Goal: Task Accomplishment & Management: Complete application form

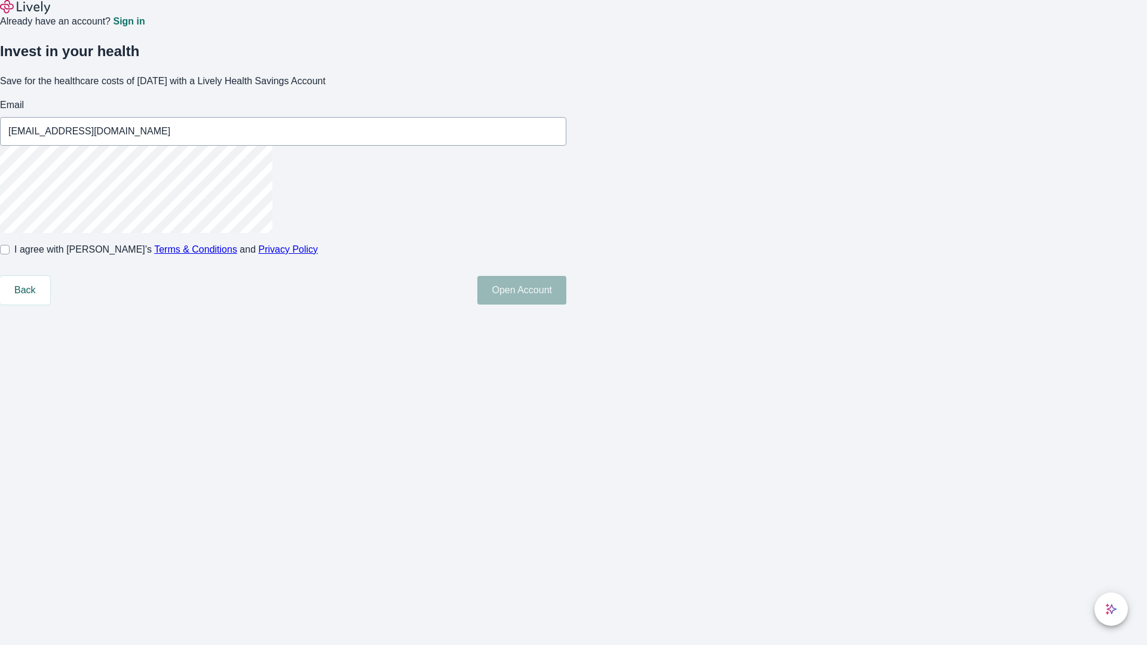
click at [10, 254] on input "I agree with Lively’s Terms & Conditions and Privacy Policy" at bounding box center [5, 250] width 10 height 10
checkbox input "true"
click at [566, 305] on button "Open Account" at bounding box center [521, 290] width 89 height 29
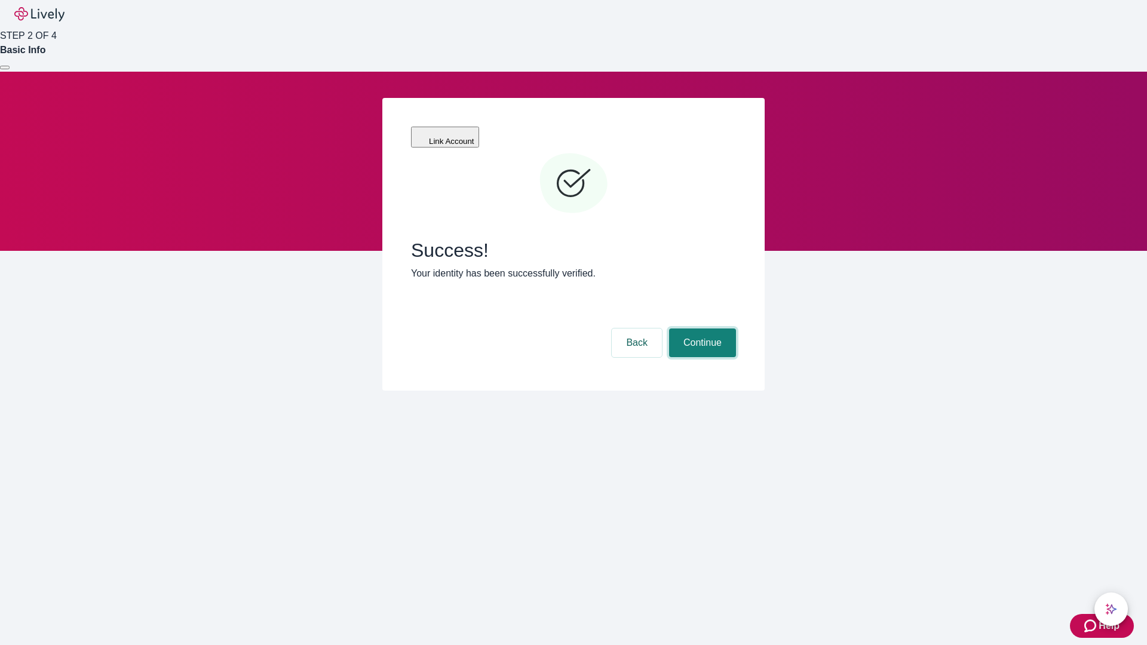
click at [701, 329] on button "Continue" at bounding box center [702, 343] width 67 height 29
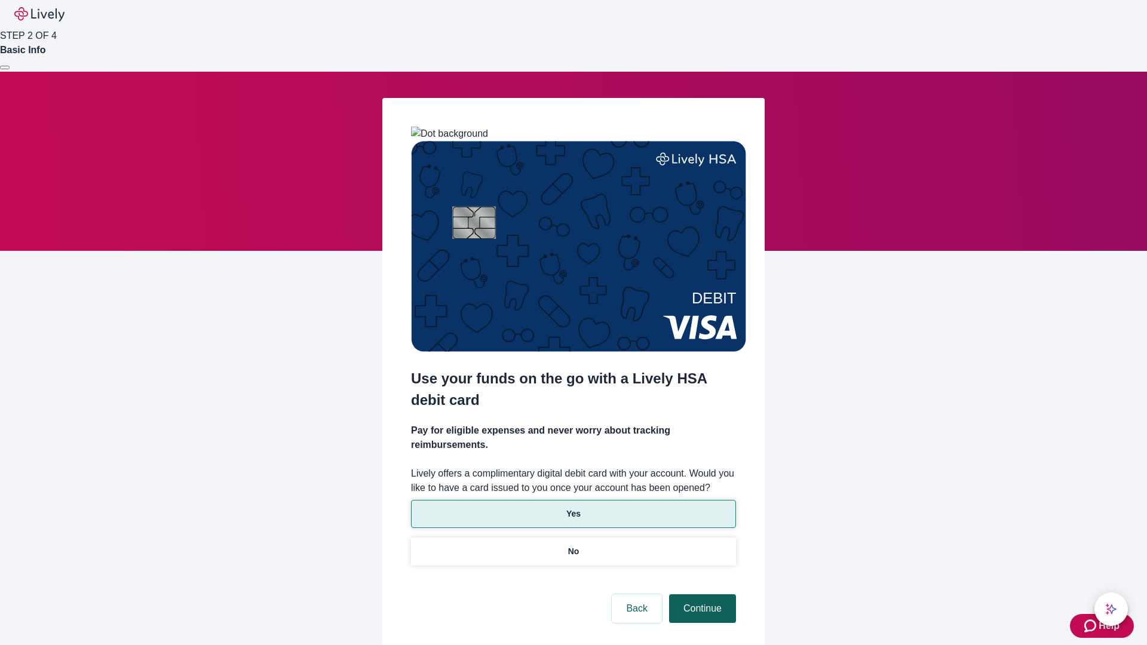
click at [573, 545] on p "No" at bounding box center [573, 551] width 11 height 13
click at [701, 594] on button "Continue" at bounding box center [702, 608] width 67 height 29
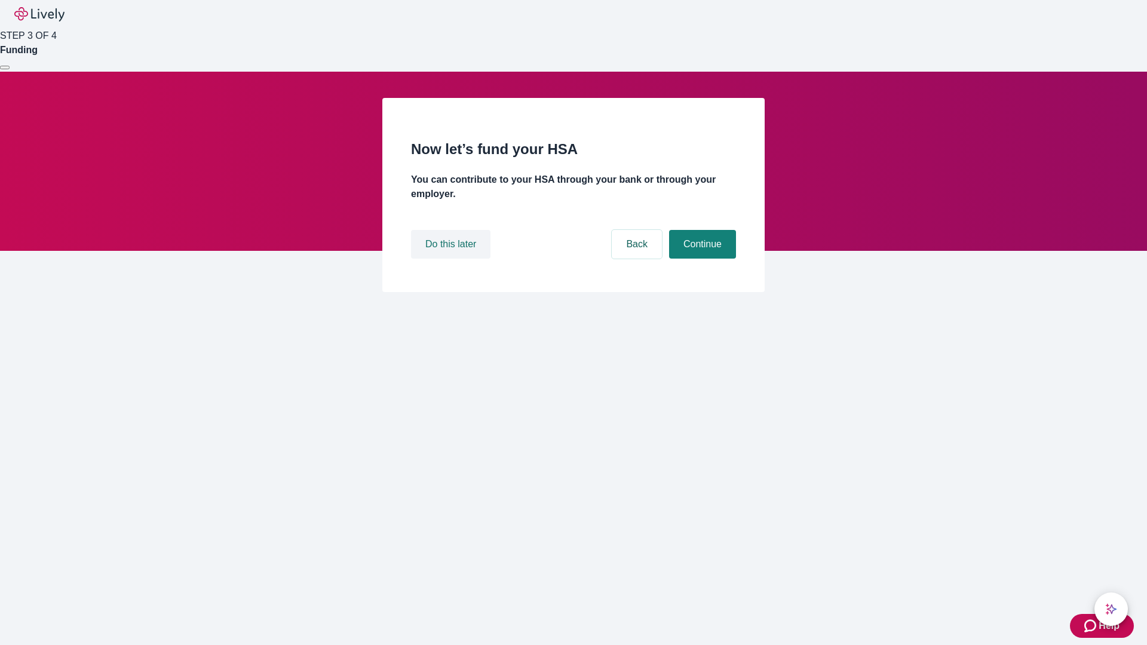
click at [452, 259] on button "Do this later" at bounding box center [450, 244] width 79 height 29
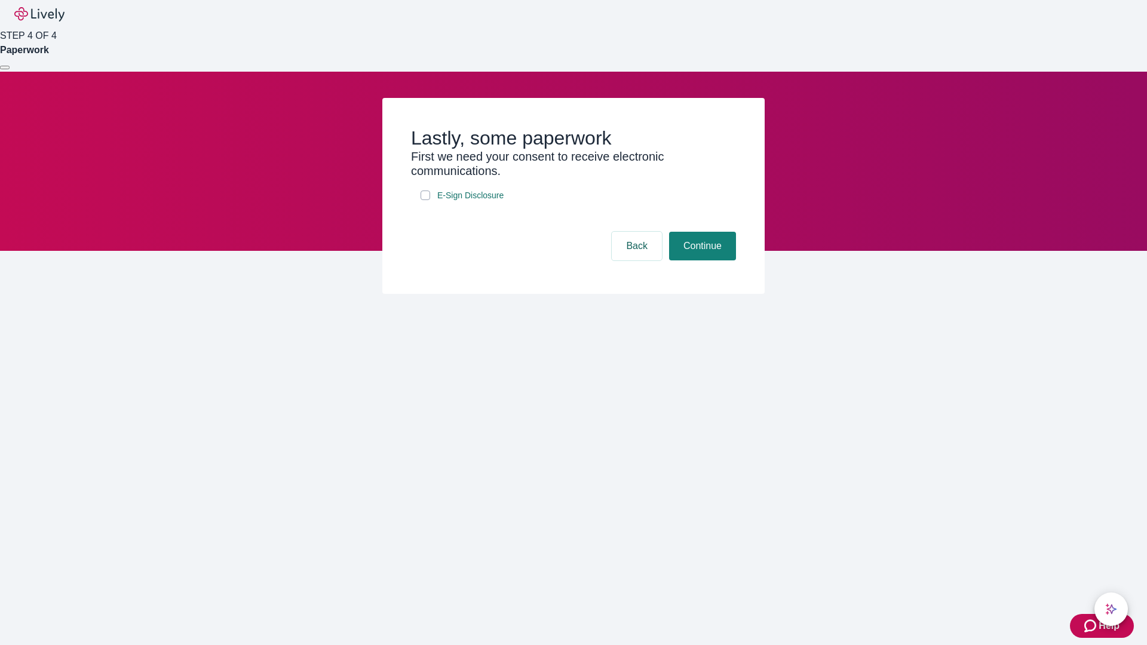
click at [425, 200] on input "E-Sign Disclosure" at bounding box center [426, 196] width 10 height 10
checkbox input "true"
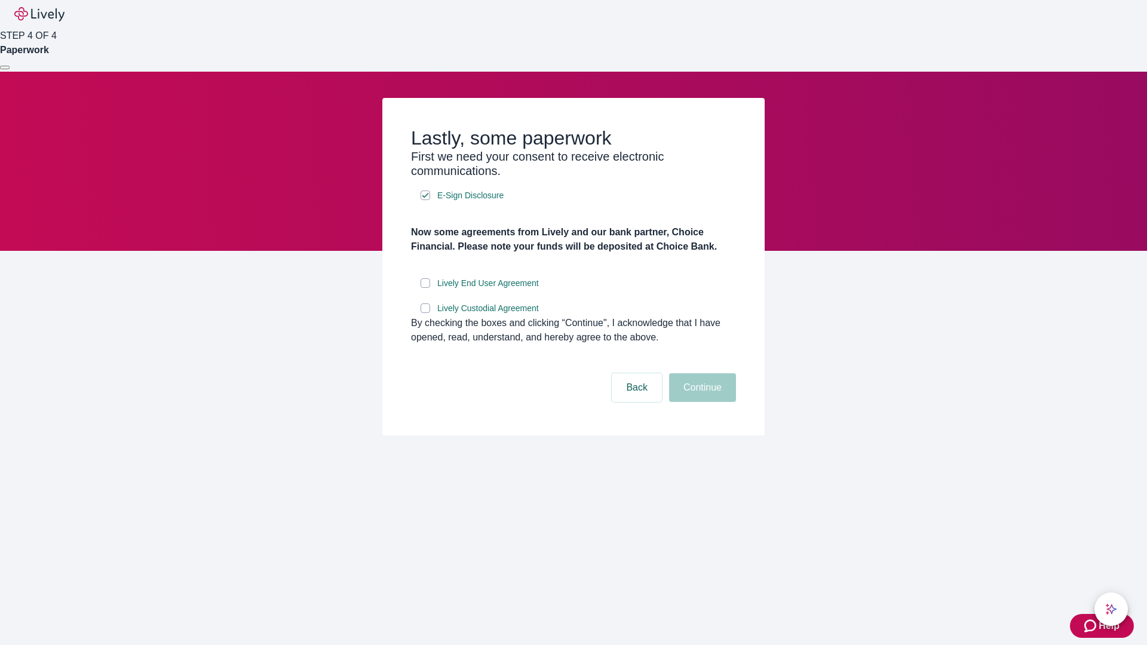
click at [425, 288] on input "Lively End User Agreement" at bounding box center [426, 283] width 10 height 10
checkbox input "true"
click at [425, 313] on input "Lively Custodial Agreement" at bounding box center [426, 308] width 10 height 10
checkbox input "true"
click at [701, 402] on button "Continue" at bounding box center [702, 387] width 67 height 29
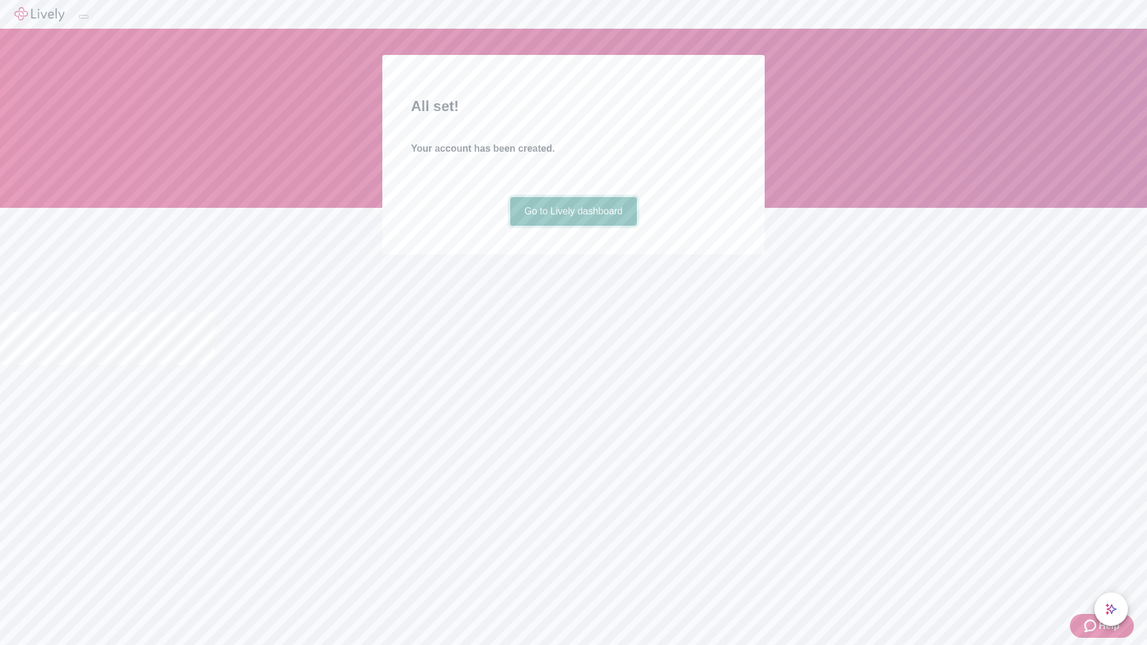
click at [573, 226] on link "Go to Lively dashboard" at bounding box center [573, 211] width 127 height 29
